Goal: Check status: Check status

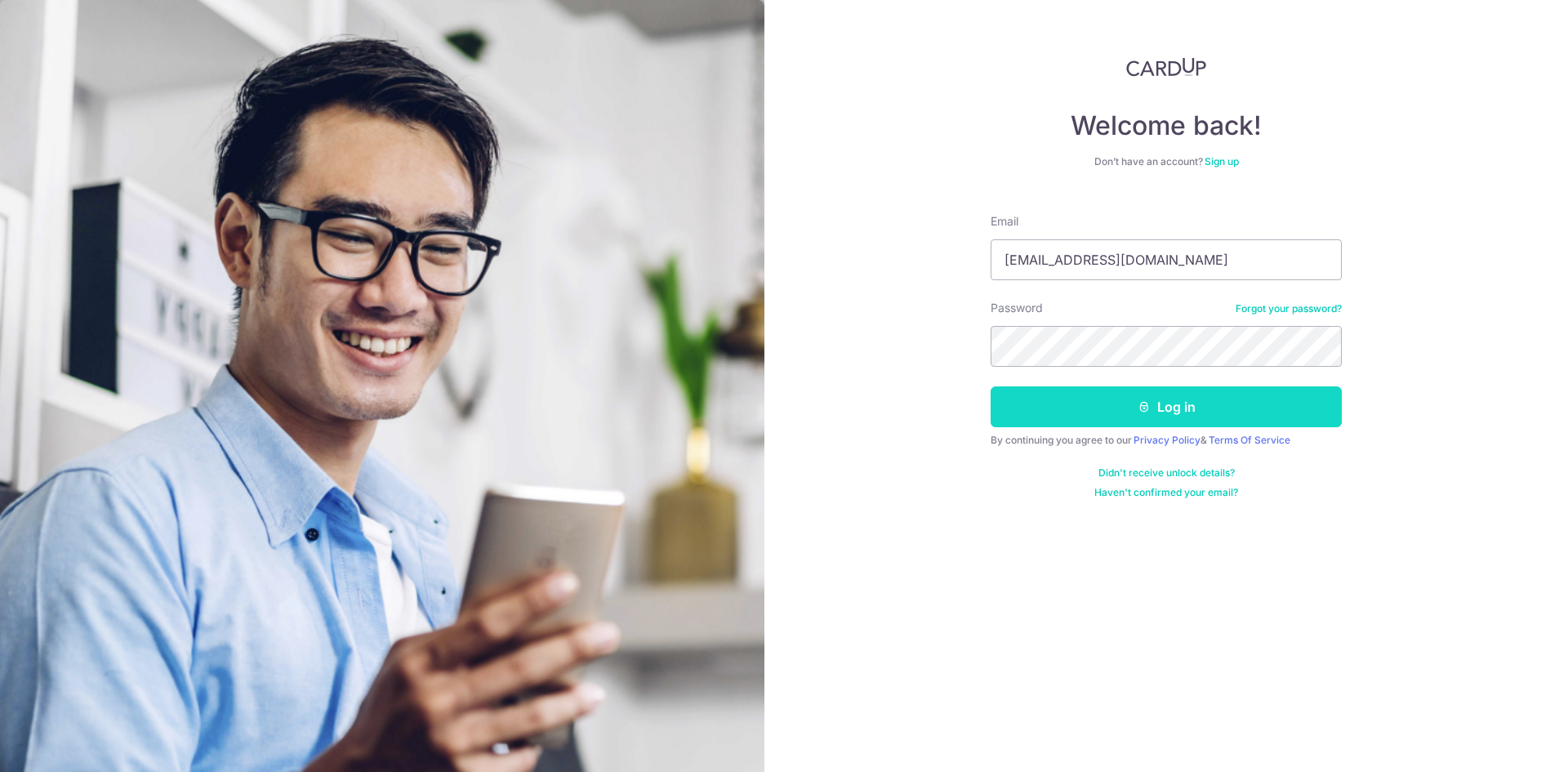
click at [1098, 416] on button "Log in" at bounding box center [1166, 407] width 351 height 41
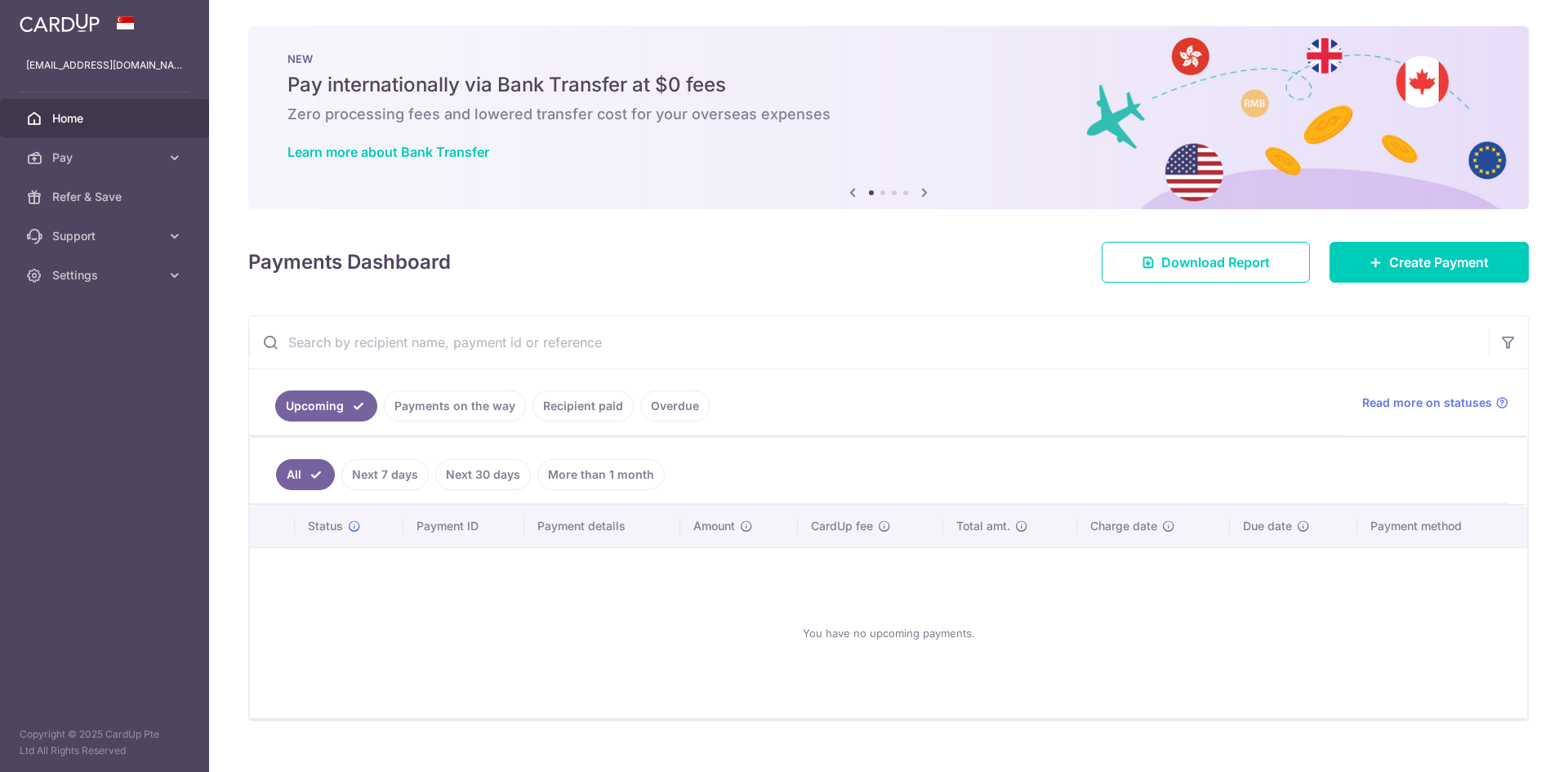
click at [566, 408] on link "Recipient paid" at bounding box center [584, 406] width 102 height 31
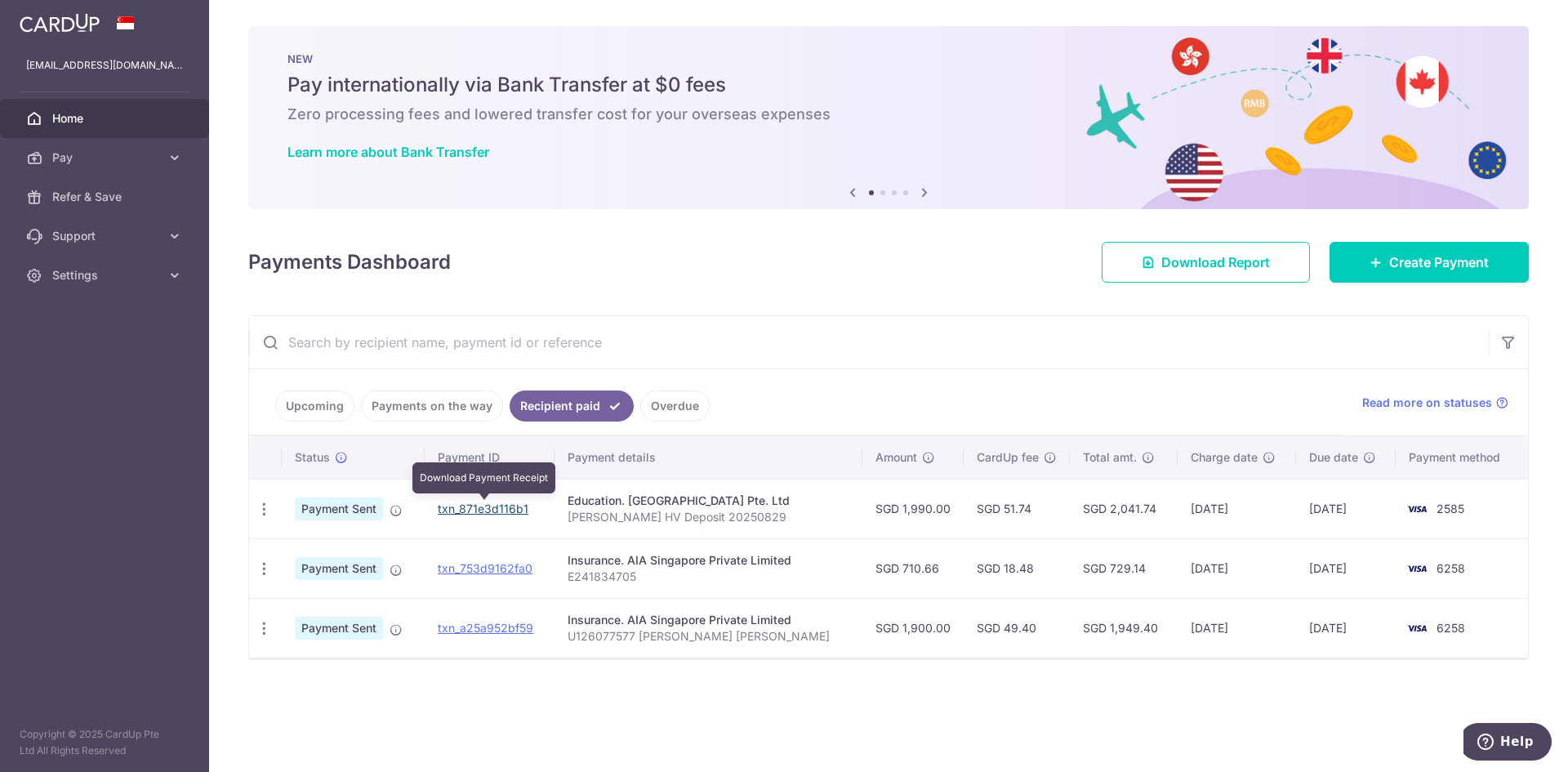
click at [517, 505] on link "txn_871e3d116b1" at bounding box center [483, 509] width 91 height 14
